Goal: Task Accomplishment & Management: Manage account settings

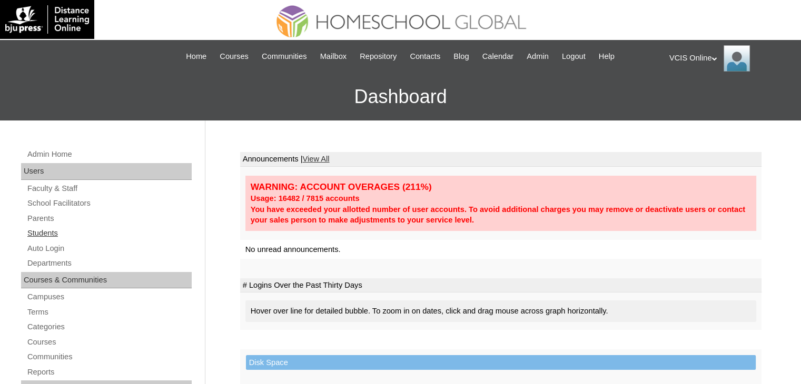
click at [34, 237] on link "Students" at bounding box center [108, 233] width 165 height 13
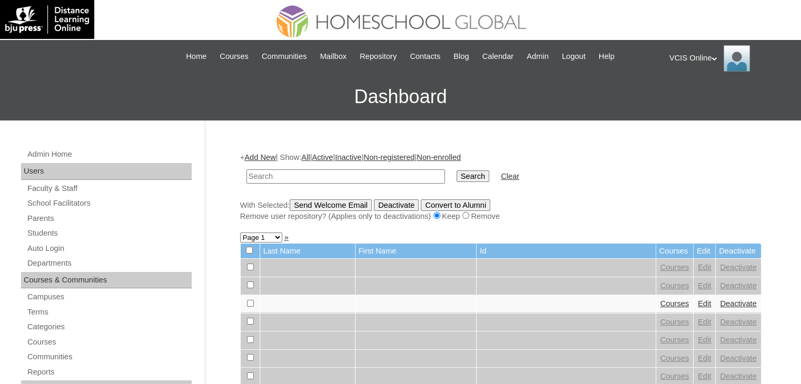
click at [306, 176] on input "text" at bounding box center [345, 177] width 198 height 14
type input "VCIS018-9A-SA2025"
click at [456, 181] on input "Search" at bounding box center [472, 177] width 33 height 12
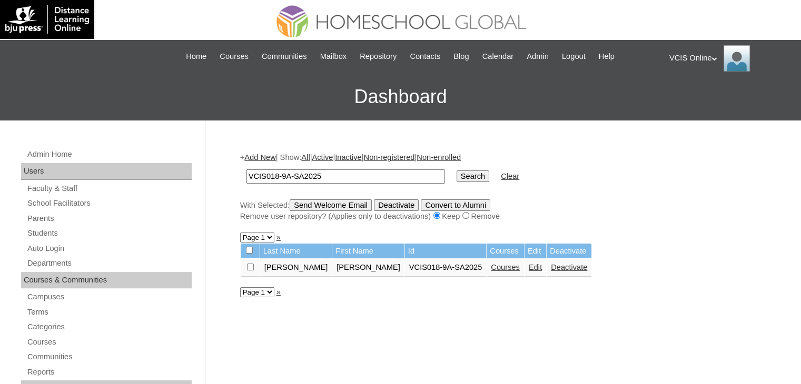
click at [491, 268] on link "Courses" at bounding box center [505, 267] width 29 height 8
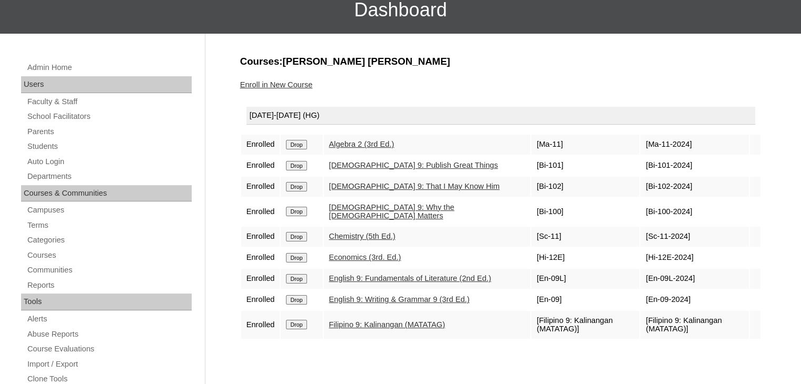
scroll to position [105, 0]
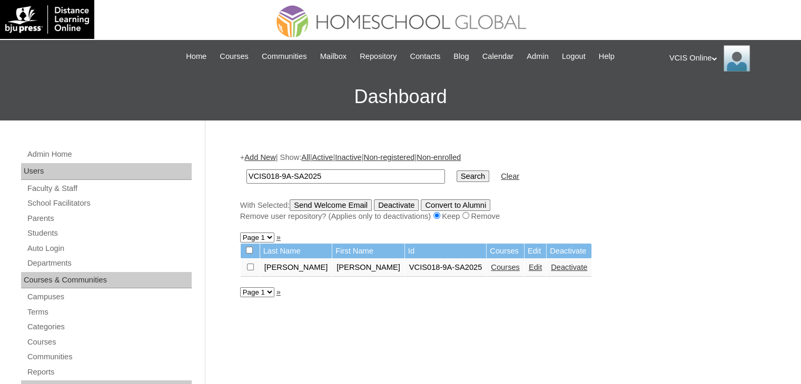
click at [529, 264] on link "Edit" at bounding box center [535, 267] width 13 height 8
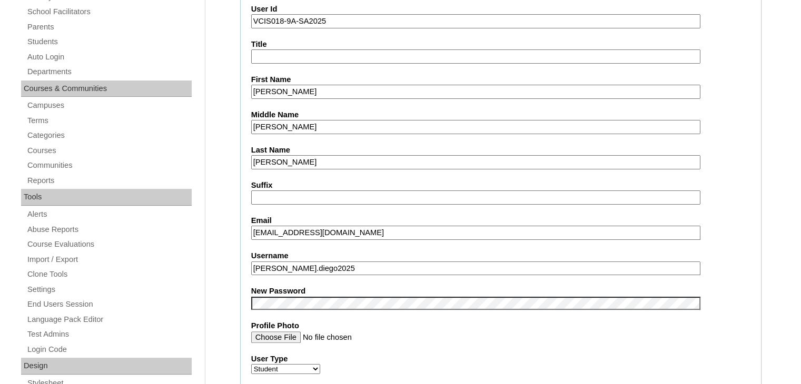
scroll to position [211, 0]
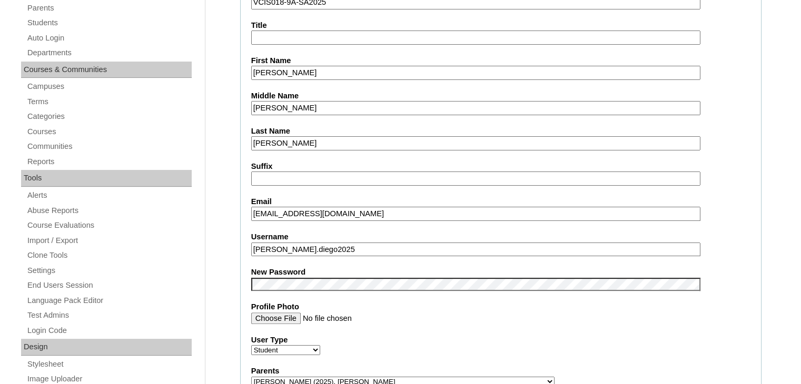
drag, startPoint x: 392, startPoint y: 215, endPoint x: 705, endPoint y: 209, distance: 312.8
click at [243, 222] on fieldset "Account Information User Id VCIS018-9A-SA2025 Title First Name [PERSON_NAME] Mi…" at bounding box center [500, 190] width 521 height 455
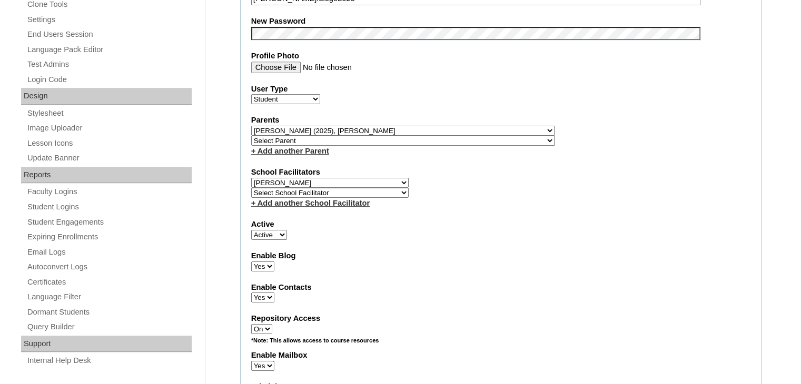
scroll to position [527, 0]
